Goal: Check status: Check status

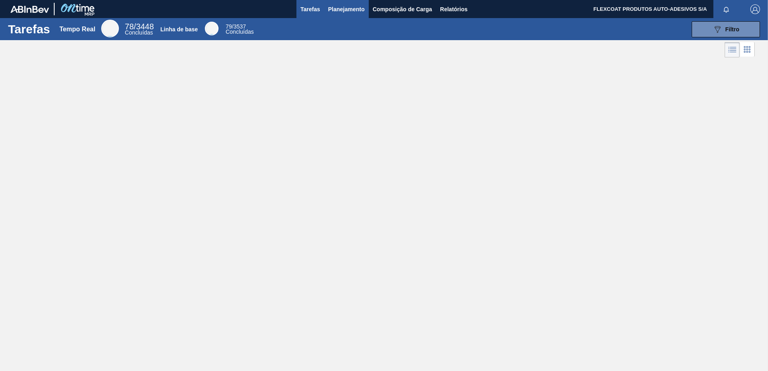
click at [336, 11] on span "Planejamento" at bounding box center [346, 9] width 37 height 10
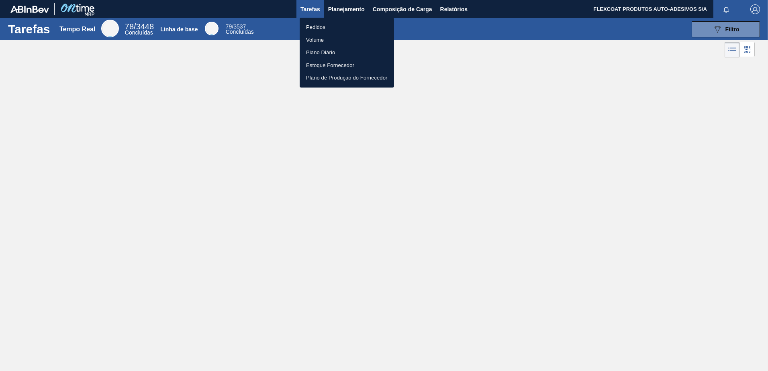
click at [316, 24] on li "Pedidos" at bounding box center [347, 27] width 94 height 13
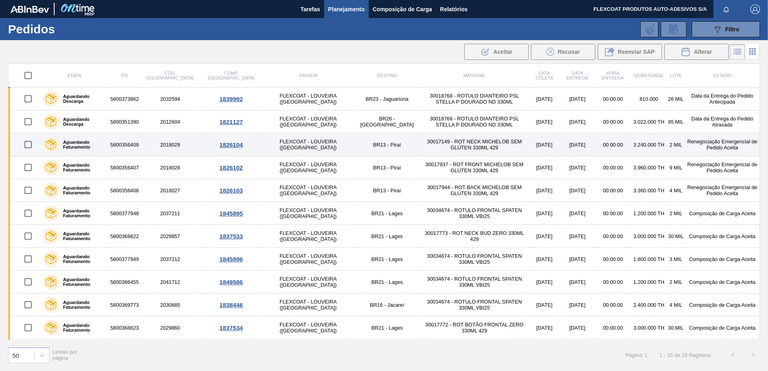
click at [78, 141] on label "Aguardando Faturamento" at bounding box center [82, 145] width 47 height 10
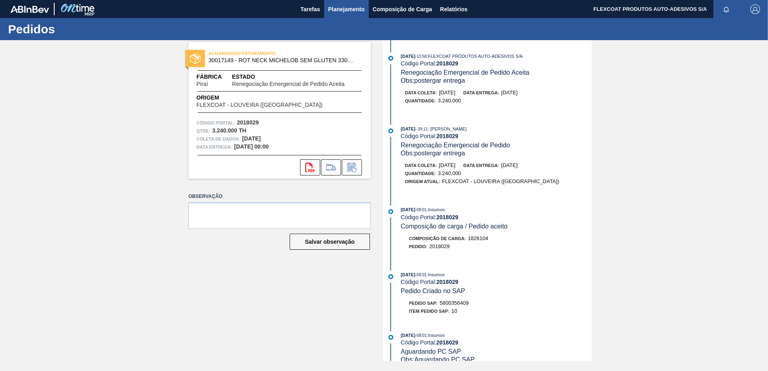
click at [348, 6] on span "Planejamento" at bounding box center [346, 9] width 37 height 10
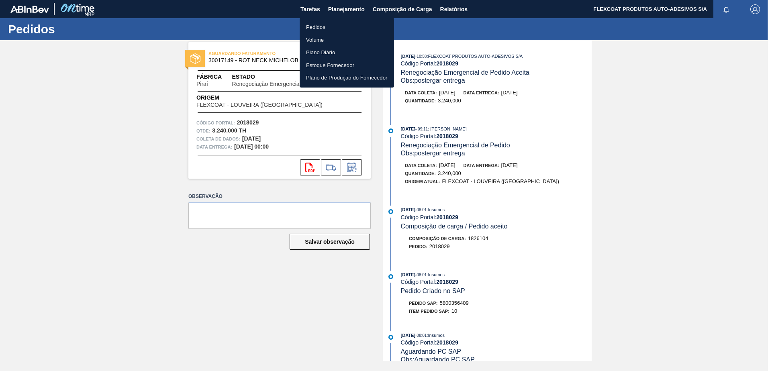
click at [325, 29] on li "Pedidos" at bounding box center [347, 27] width 94 height 13
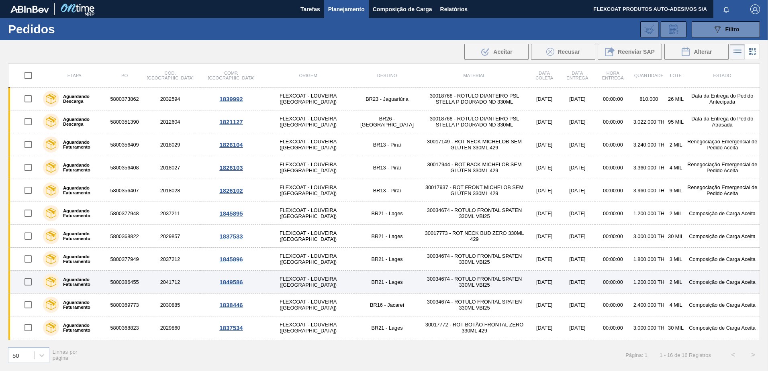
click at [79, 280] on label "Aguardando Faturamento" at bounding box center [82, 282] width 47 height 10
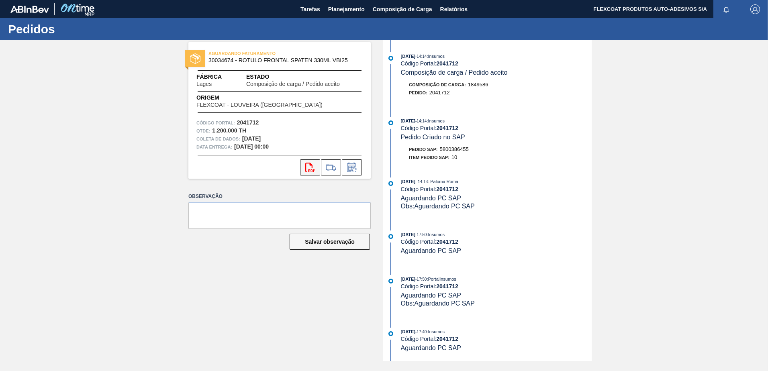
click at [310, 170] on icon at bounding box center [309, 168] width 9 height 10
click at [332, 7] on span "Planejamento" at bounding box center [346, 9] width 37 height 10
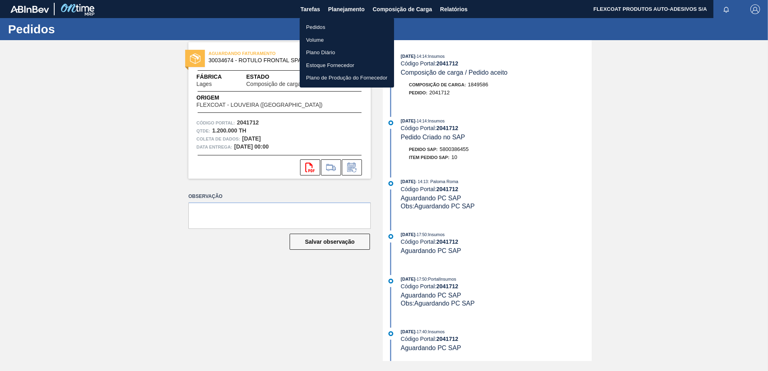
click at [315, 27] on li "Pedidos" at bounding box center [347, 27] width 94 height 13
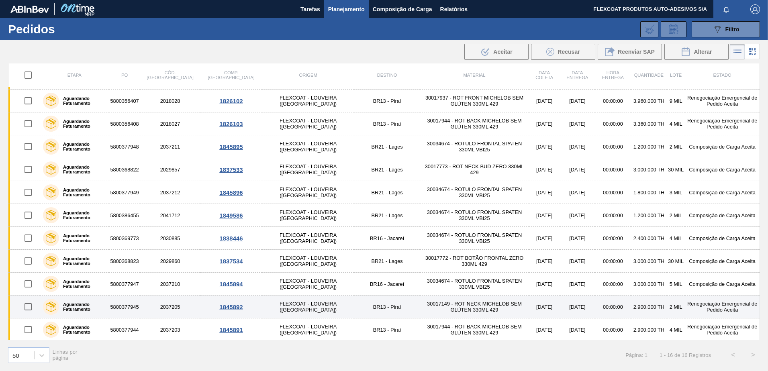
scroll to position [80, 0]
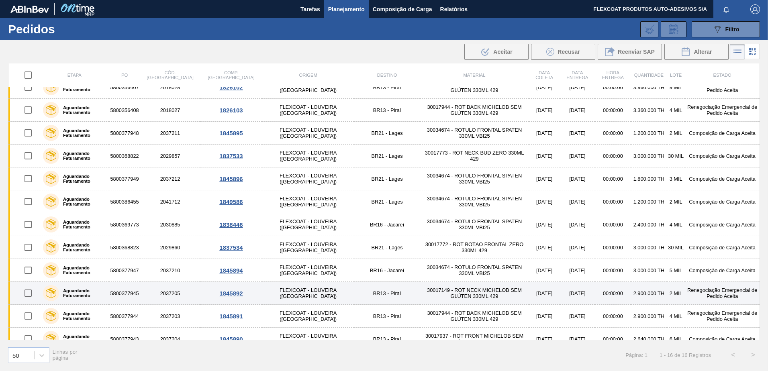
click at [82, 294] on label "Aguardando Faturamento" at bounding box center [82, 294] width 47 height 10
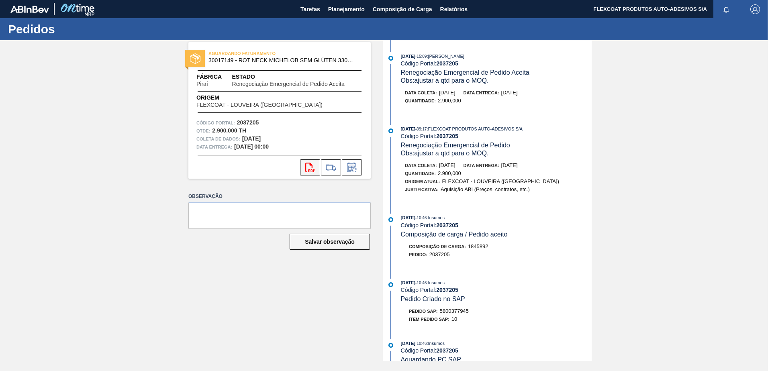
click at [311, 172] on button "svg{fill:#ff0000}" at bounding box center [310, 168] width 20 height 16
click at [329, 9] on span "Planejamento" at bounding box center [346, 9] width 37 height 10
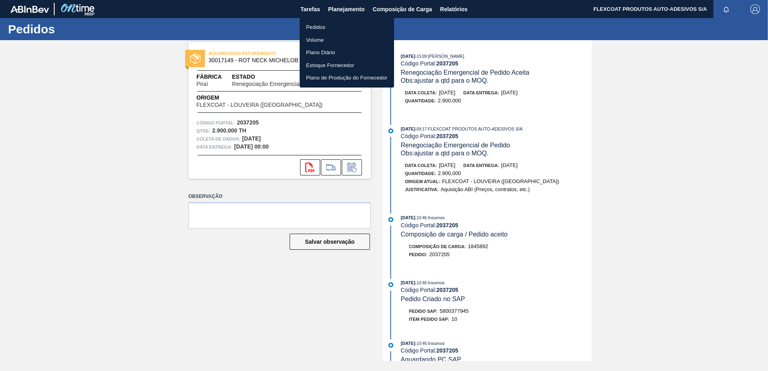
click at [318, 29] on li "Pedidos" at bounding box center [347, 27] width 94 height 13
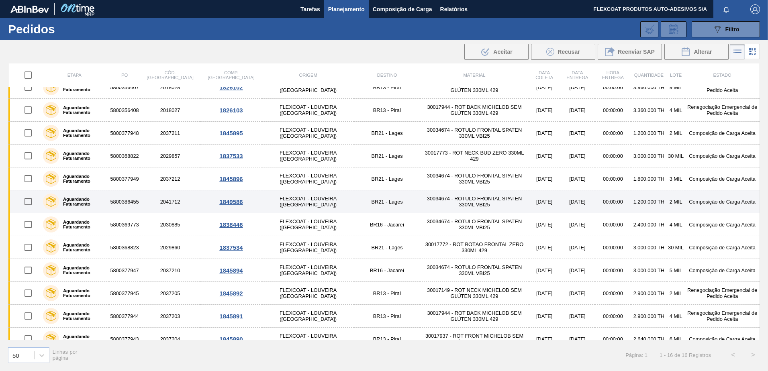
scroll to position [114, 0]
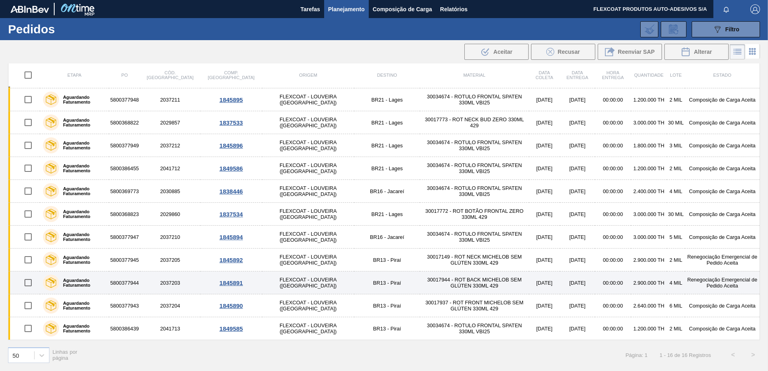
click at [75, 282] on label "Aguardando Faturamento" at bounding box center [82, 283] width 47 height 10
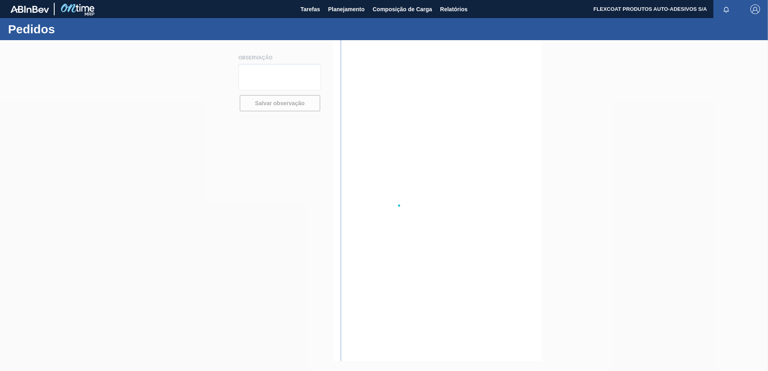
type textarea "Quantidade abaixo do MOQ - por favor ajustar para 2.900."
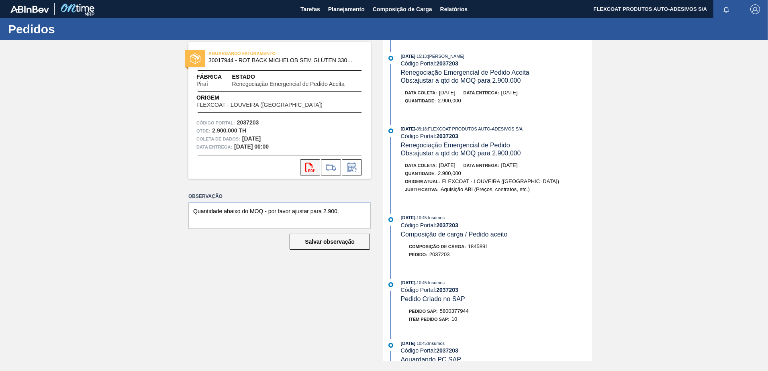
click at [311, 170] on icon at bounding box center [309, 168] width 9 height 10
click at [332, 11] on span "Planejamento" at bounding box center [346, 9] width 37 height 10
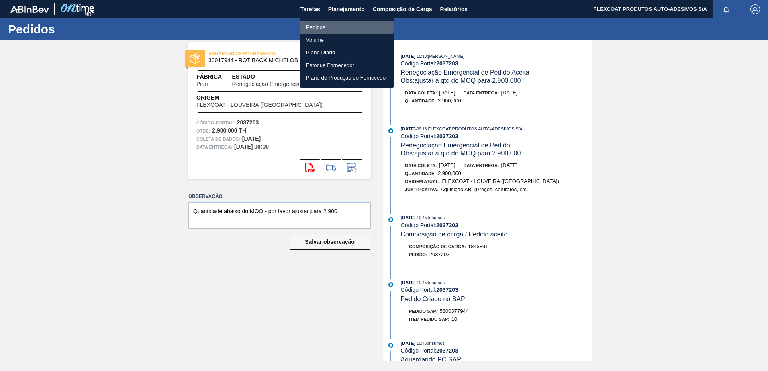
click at [309, 27] on li "Pedidos" at bounding box center [347, 27] width 94 height 13
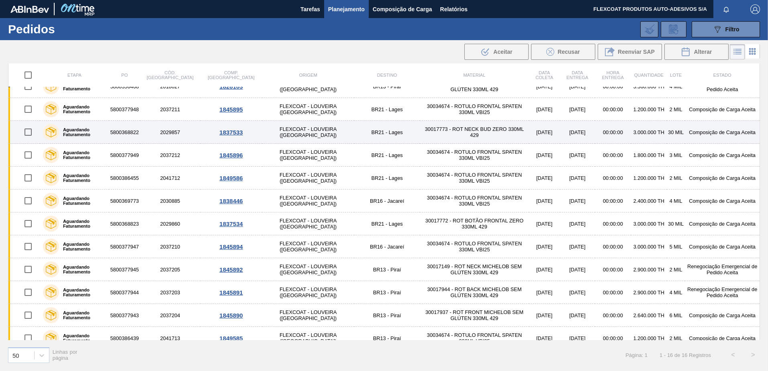
scroll to position [114, 0]
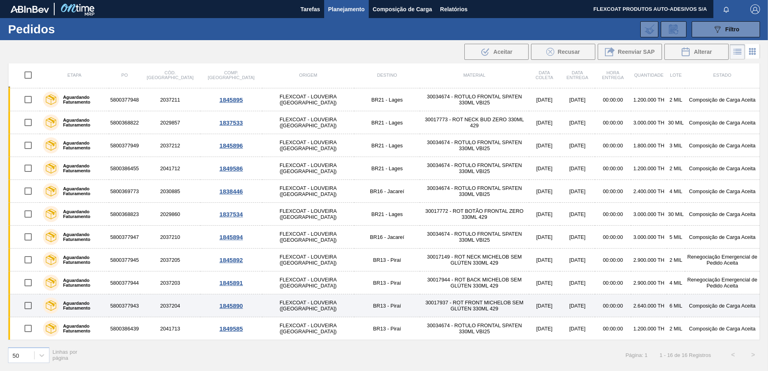
click at [76, 306] on label "Aguardando Faturamento" at bounding box center [82, 306] width 47 height 10
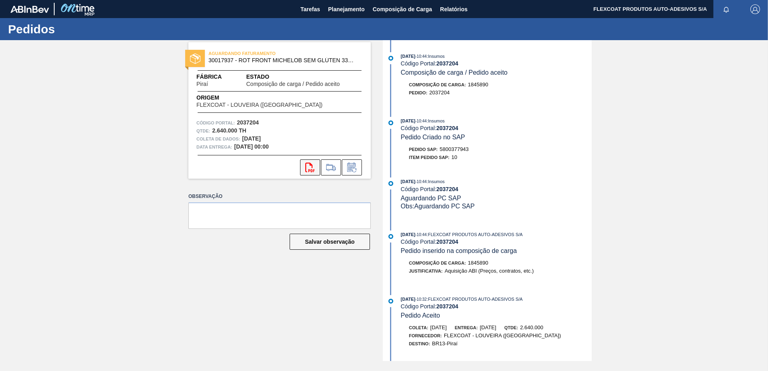
click at [313, 169] on icon "svg{fill:#ff0000}" at bounding box center [310, 168] width 10 height 10
click at [336, 6] on span "Planejamento" at bounding box center [346, 9] width 37 height 10
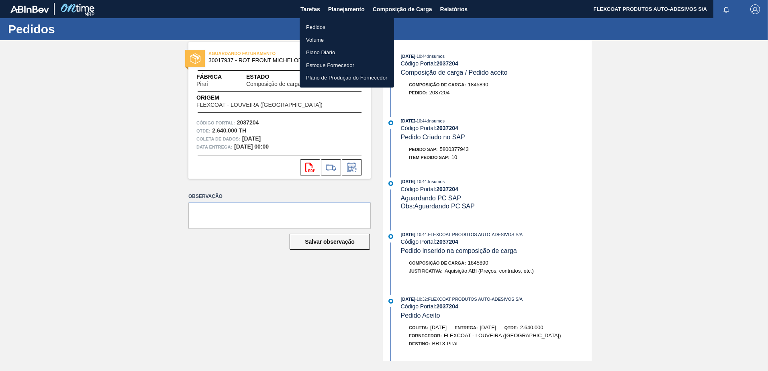
click at [316, 27] on li "Pedidos" at bounding box center [347, 27] width 94 height 13
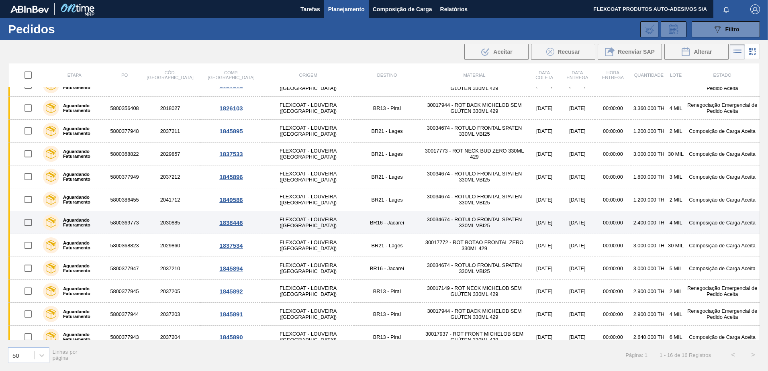
scroll to position [114, 0]
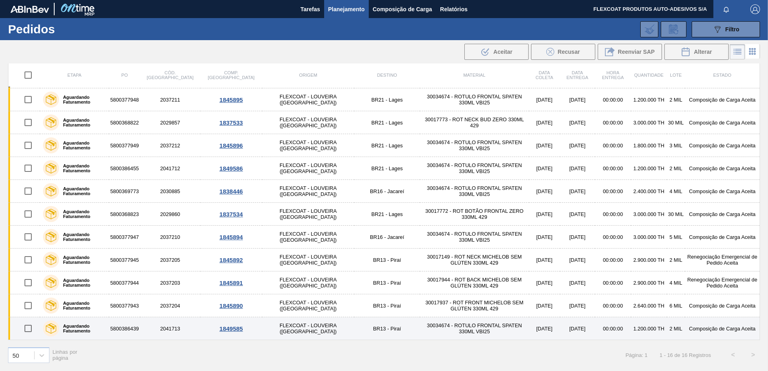
click at [77, 328] on label "Aguardando Faturamento" at bounding box center [82, 329] width 47 height 10
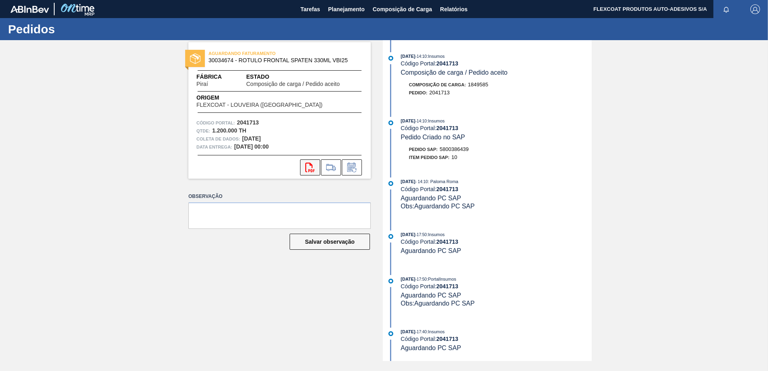
click at [311, 172] on icon at bounding box center [309, 168] width 9 height 10
click at [336, 9] on span "Planejamento" at bounding box center [346, 9] width 37 height 10
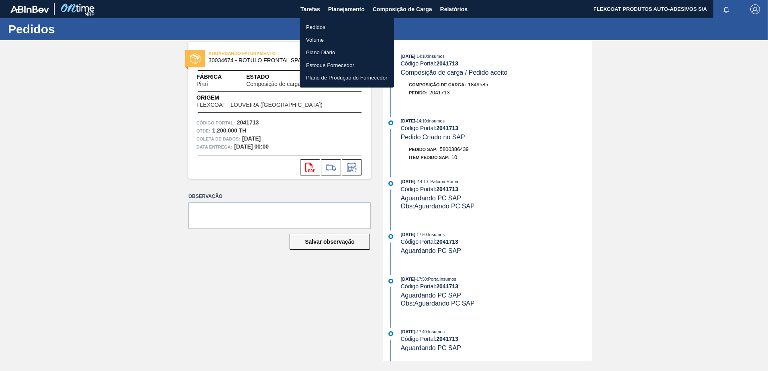
click at [320, 25] on li "Pedidos" at bounding box center [347, 27] width 94 height 13
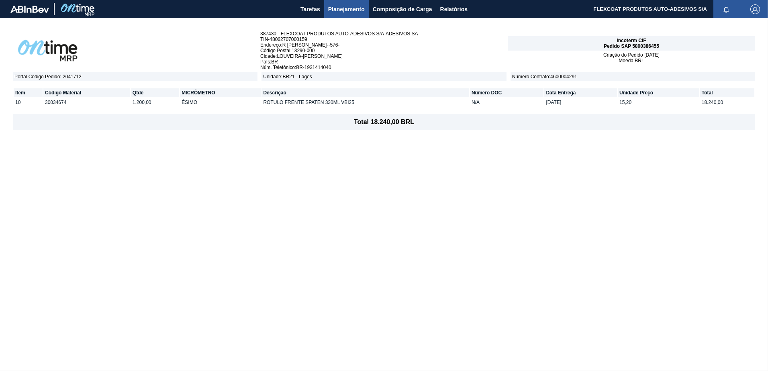
click at [332, 8] on span "Planejamento" at bounding box center [346, 9] width 37 height 10
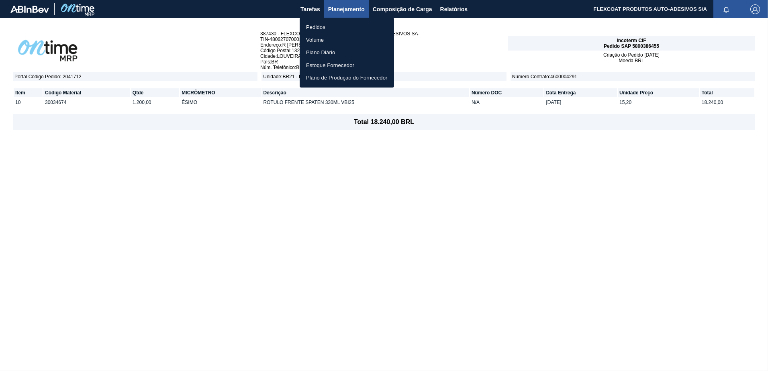
click at [315, 28] on li "Pedidos" at bounding box center [347, 27] width 94 height 13
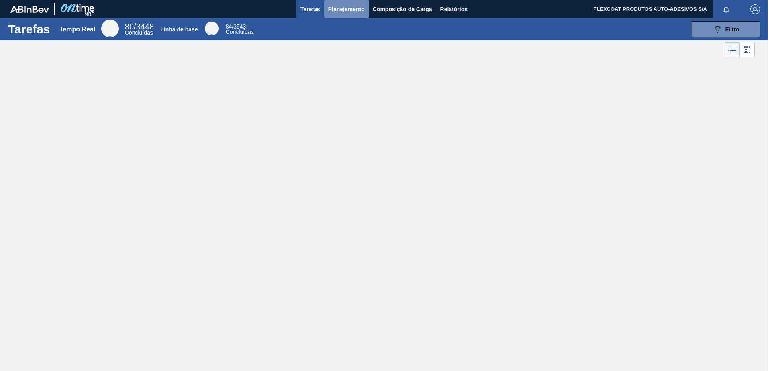
click at [337, 10] on span "Planejamento" at bounding box center [346, 9] width 37 height 10
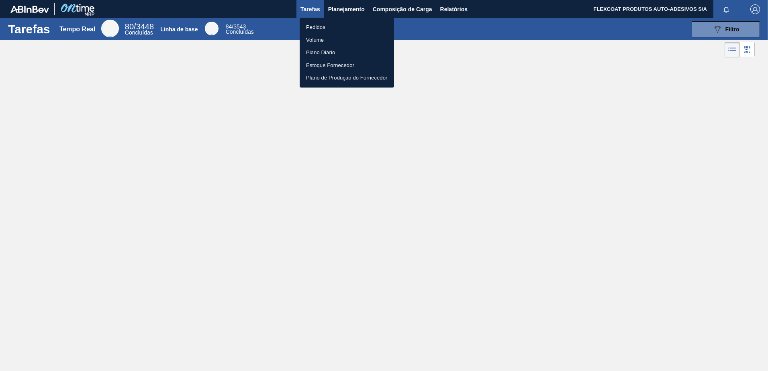
click at [315, 28] on li "Pedidos" at bounding box center [347, 27] width 94 height 13
